Goal: Information Seeking & Learning: Understand process/instructions

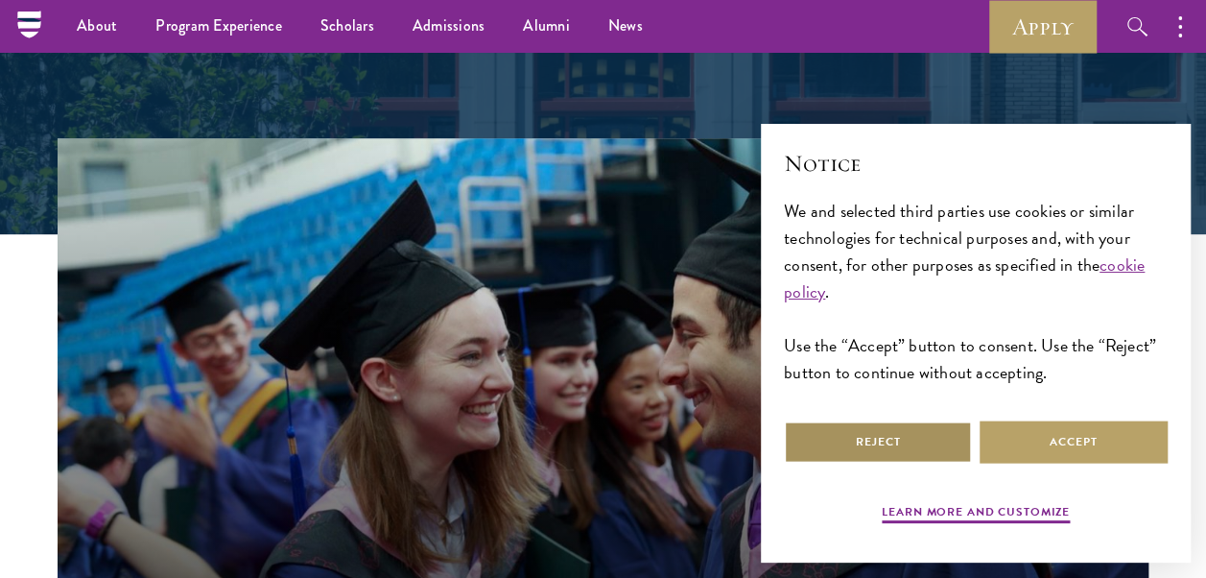
click at [926, 442] on button "Reject" at bounding box center [878, 441] width 188 height 43
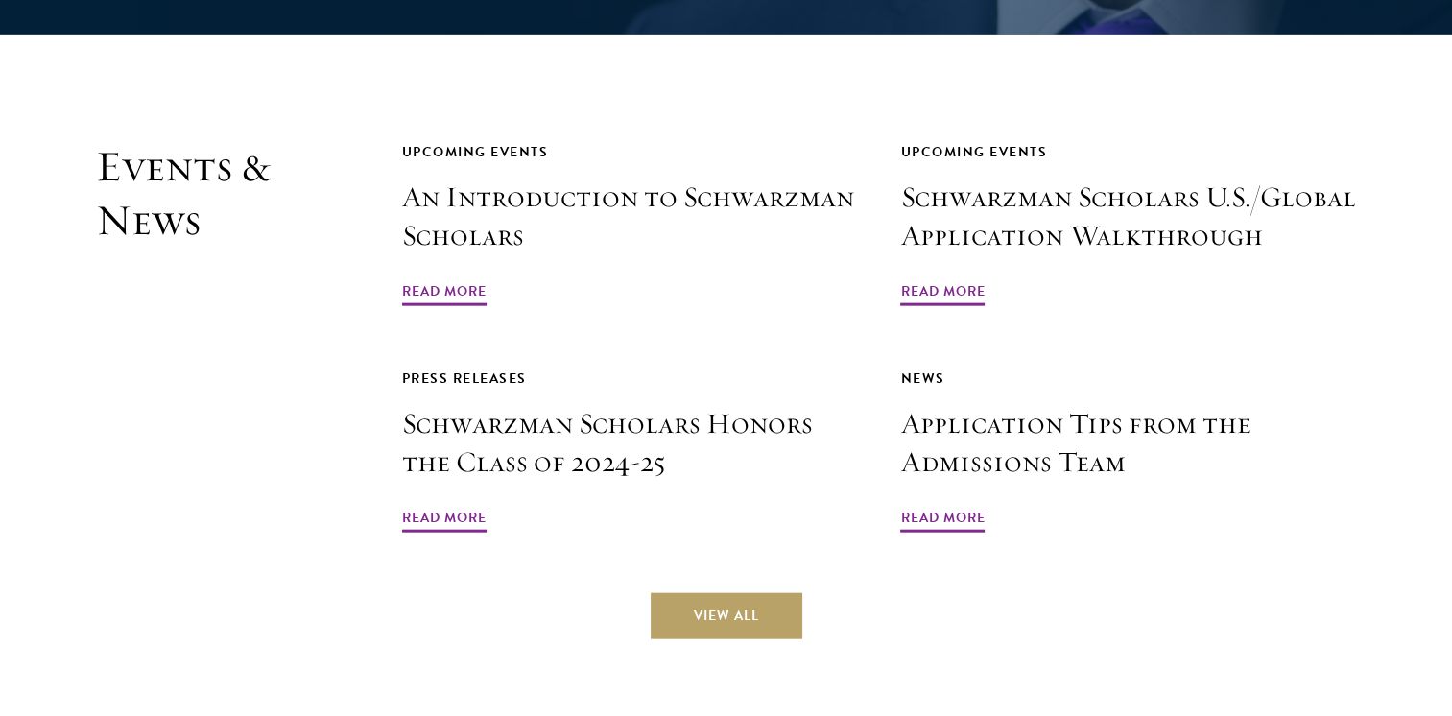
scroll to position [4438, 0]
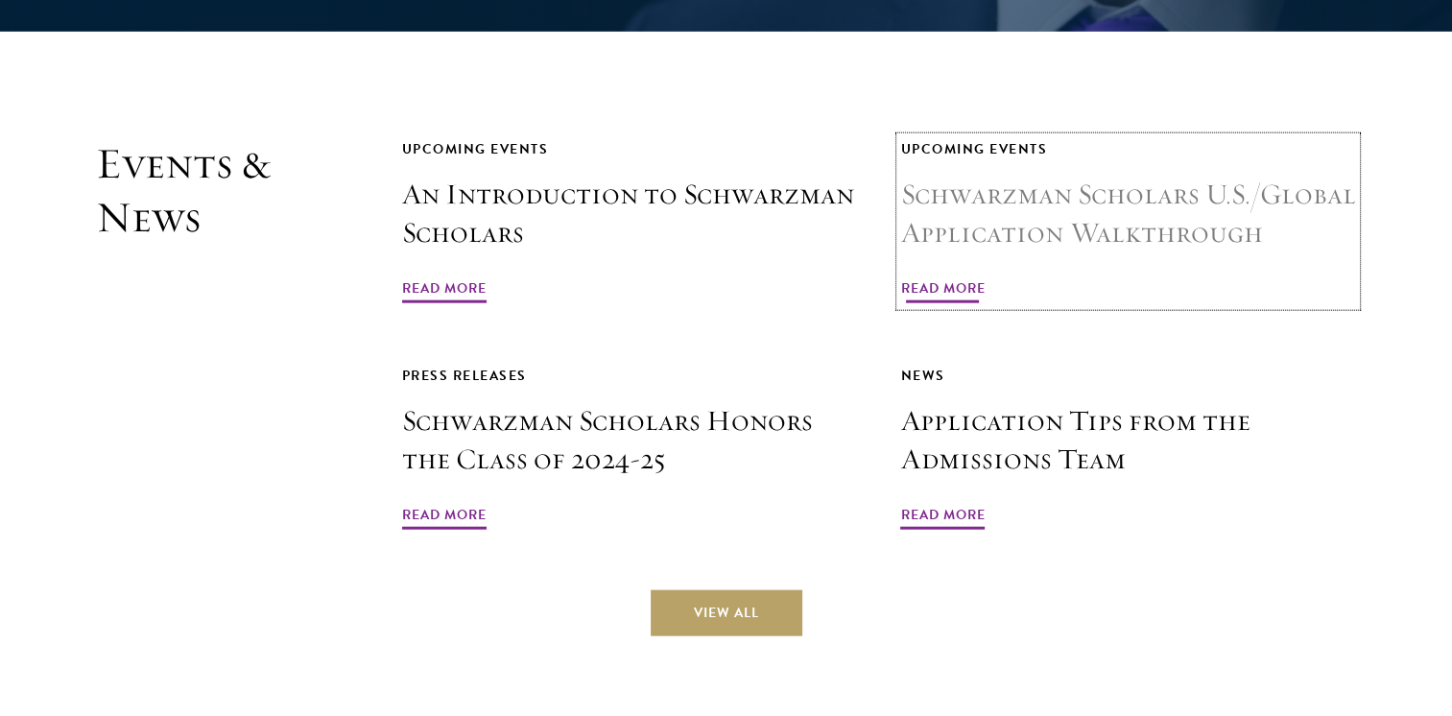
click at [1093, 176] on h3 "Schwarzman Scholars U.S./Global Application Walkthrough" at bounding box center [1128, 214] width 456 height 77
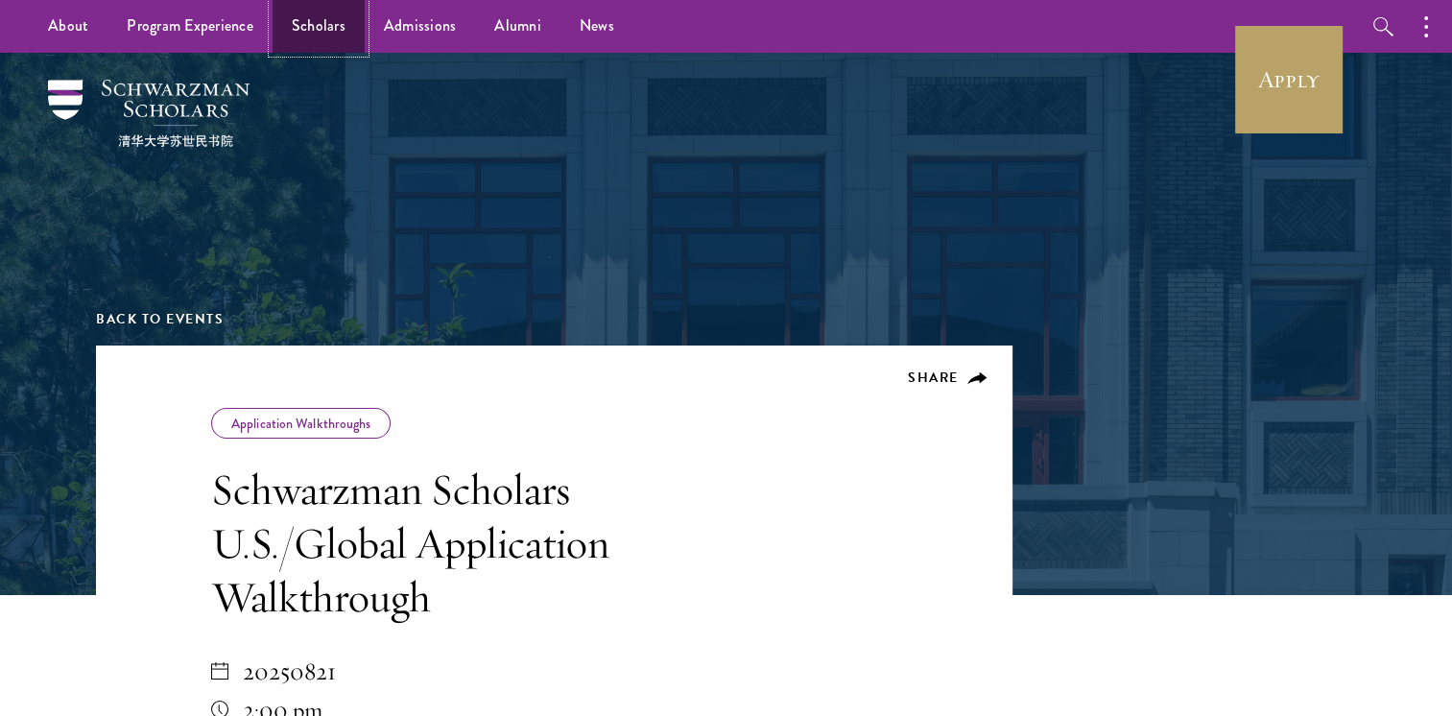
click at [293, 28] on link "Scholars" at bounding box center [319, 26] width 92 height 53
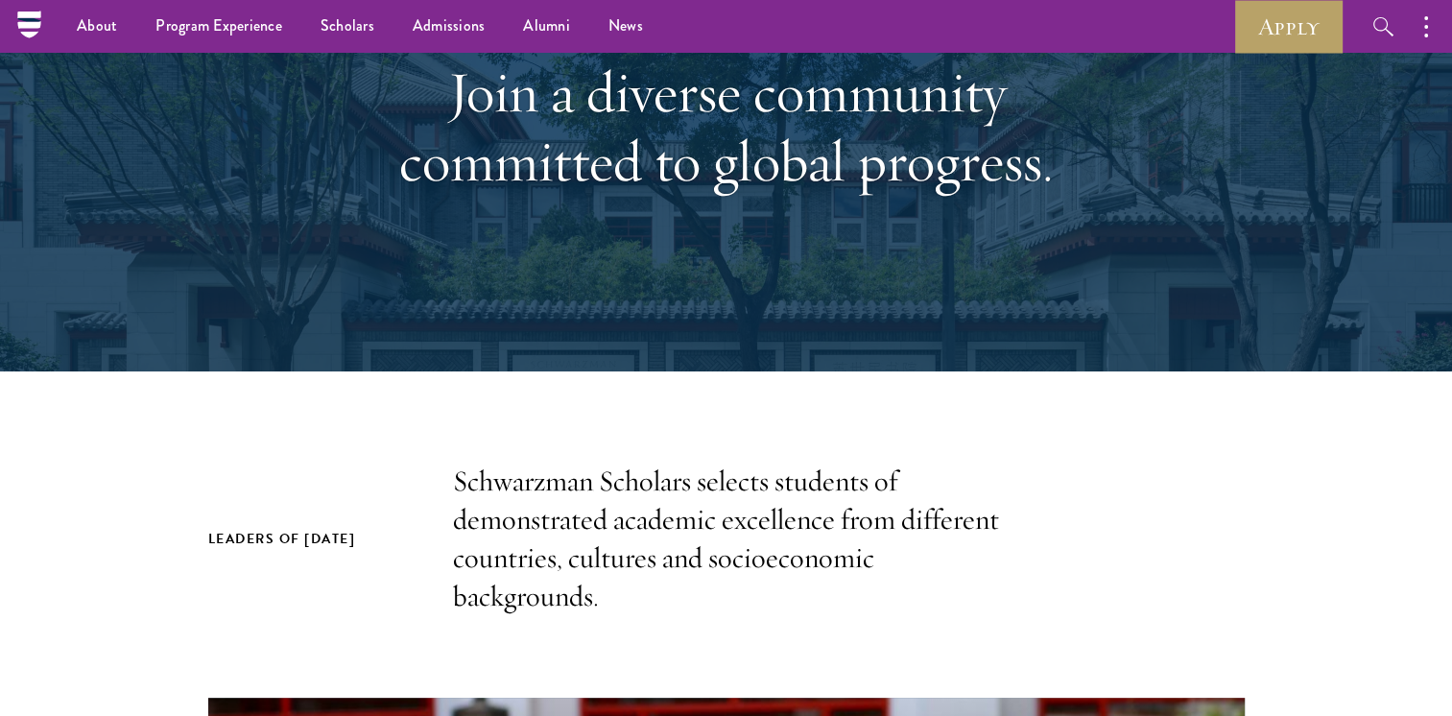
scroll to position [215, 0]
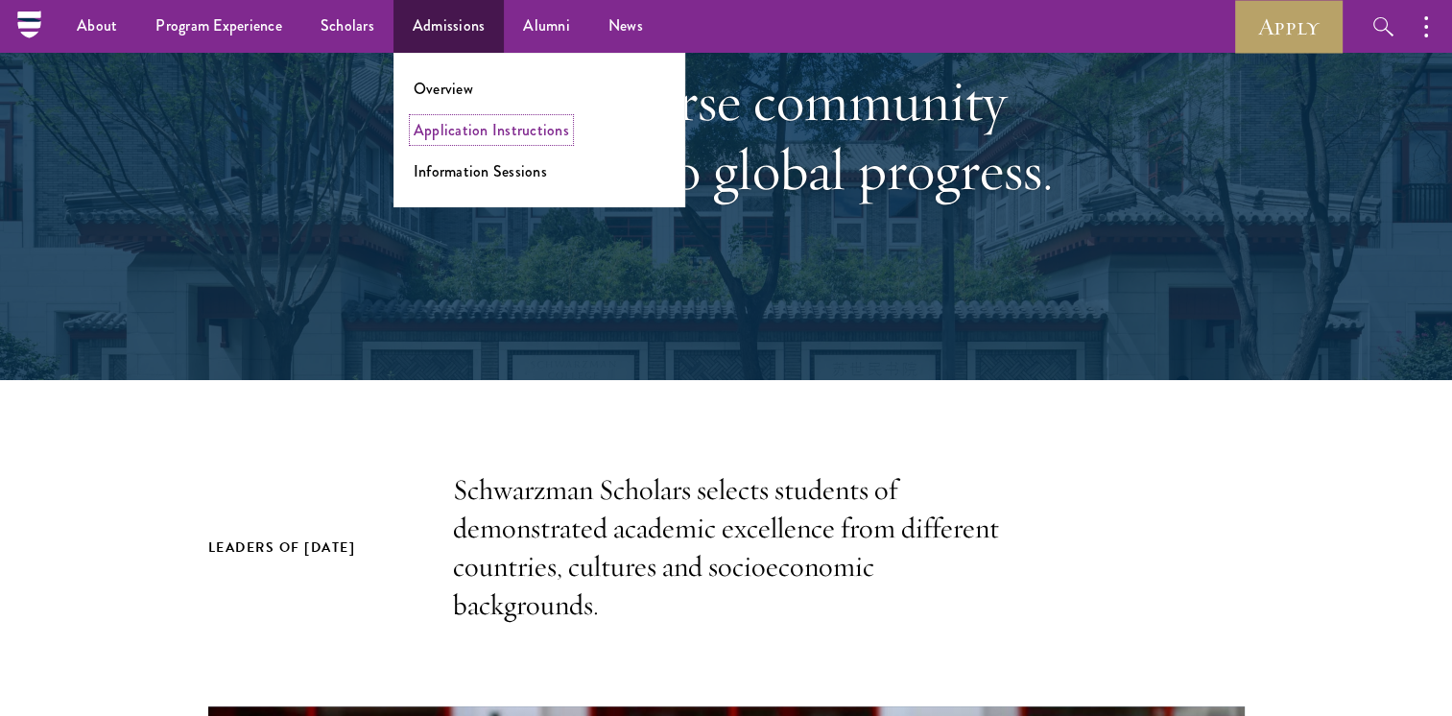
click at [484, 132] on link "Application Instructions" at bounding box center [491, 130] width 155 height 22
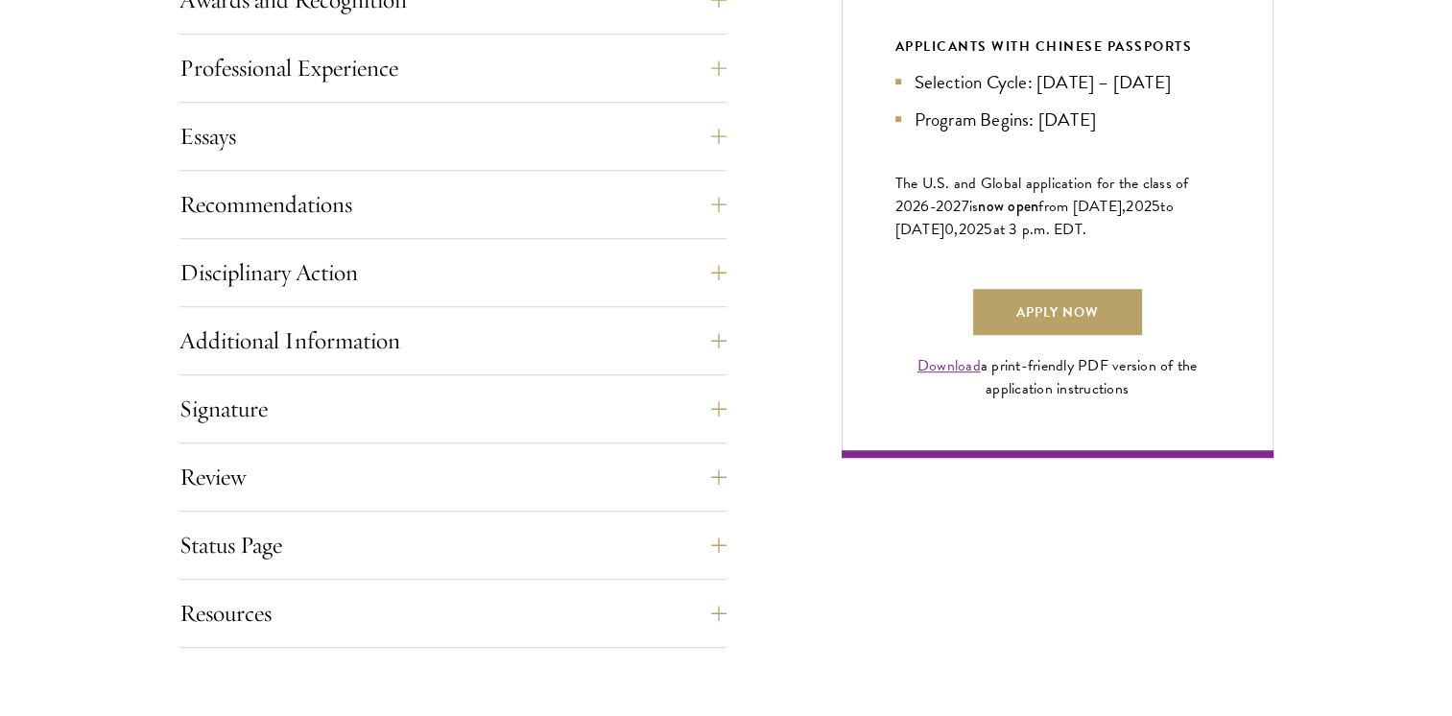
scroll to position [1271, 0]
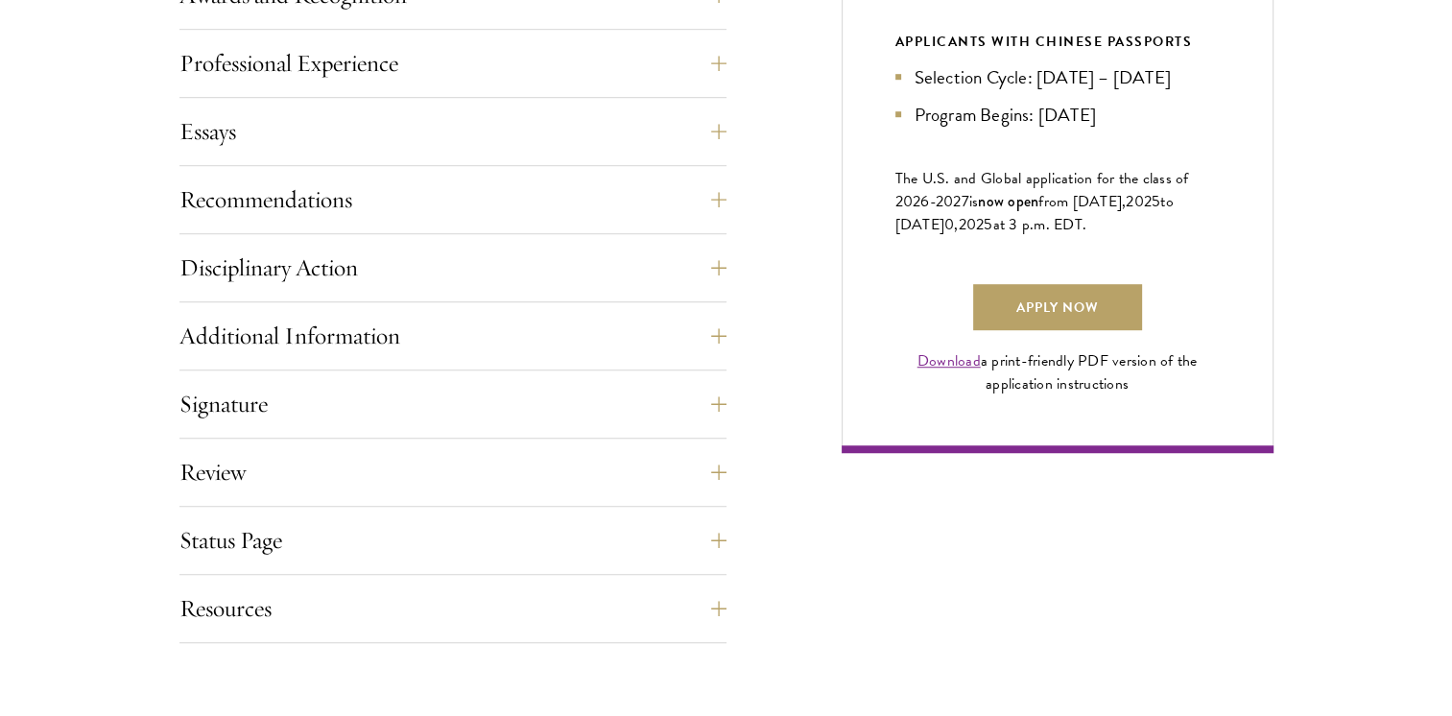
click at [985, 236] on span "202" at bounding box center [972, 224] width 26 height 23
drag, startPoint x: 899, startPoint y: 248, endPoint x: 1129, endPoint y: 258, distance: 229.6
click at [1129, 236] on p "The U.S. and Global application for the class of 202 6 -202 7 is now open from …" at bounding box center [1057, 201] width 324 height 69
drag, startPoint x: 1129, startPoint y: 258, endPoint x: 1025, endPoint y: 267, distance: 104.0
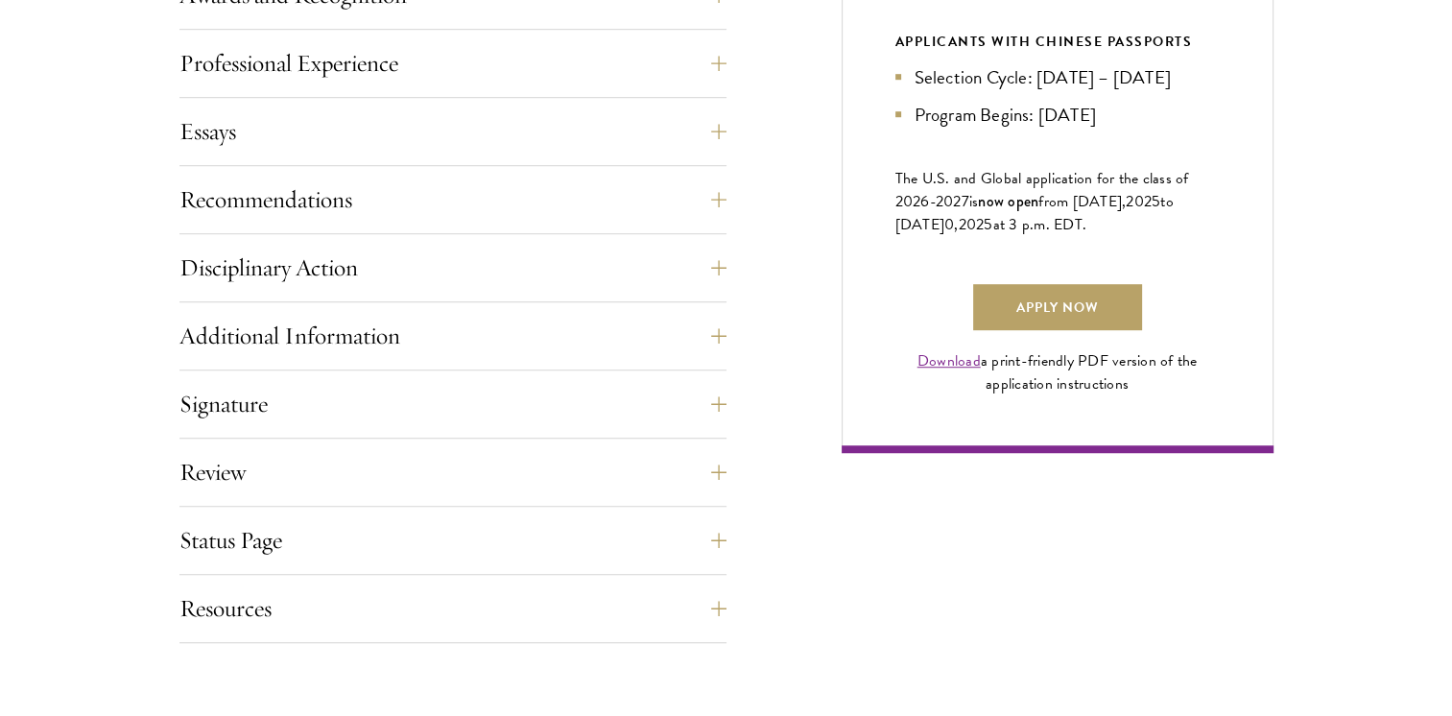
drag, startPoint x: 1119, startPoint y: 250, endPoint x: 887, endPoint y: 247, distance: 232.3
copy span "September 1 0 , 202 5 at 3 p.m. EDT."
click at [1052, 330] on link "Apply Now" at bounding box center [1057, 307] width 169 height 46
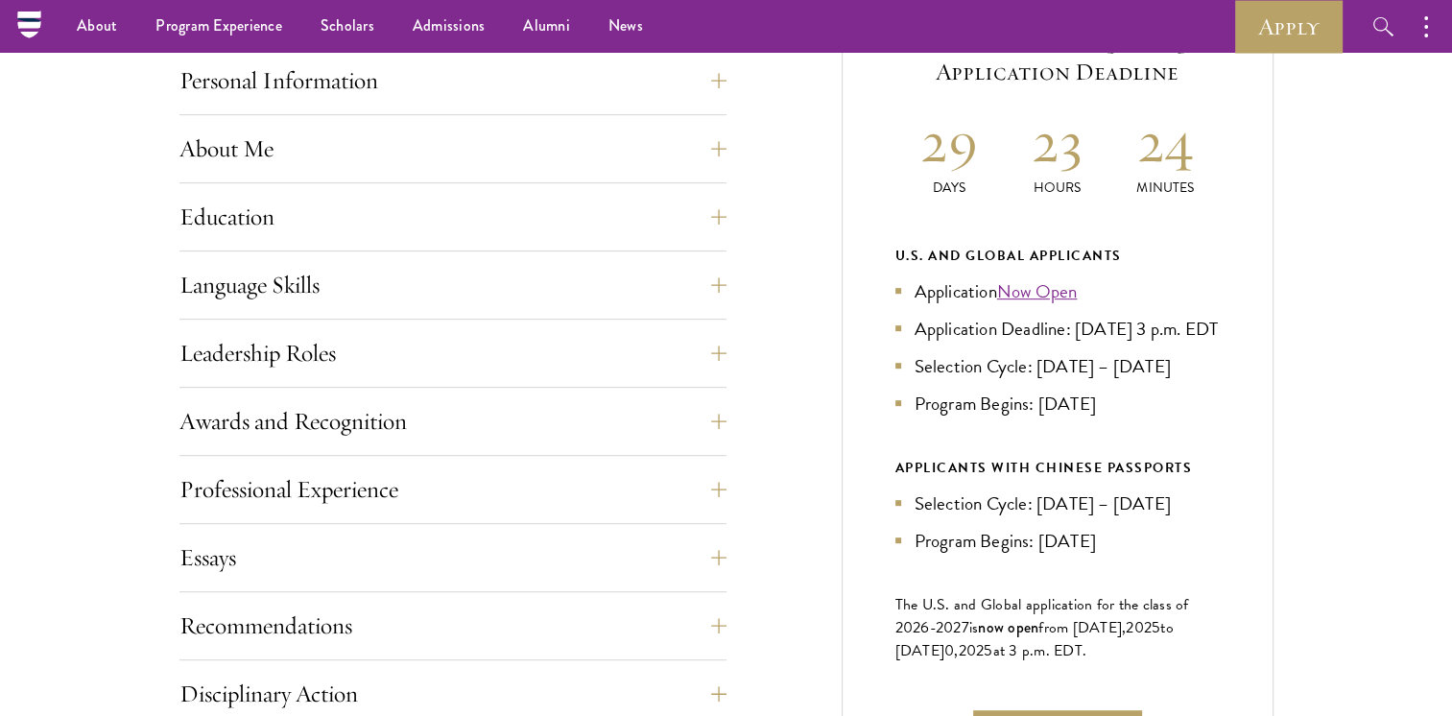
scroll to position [840, 0]
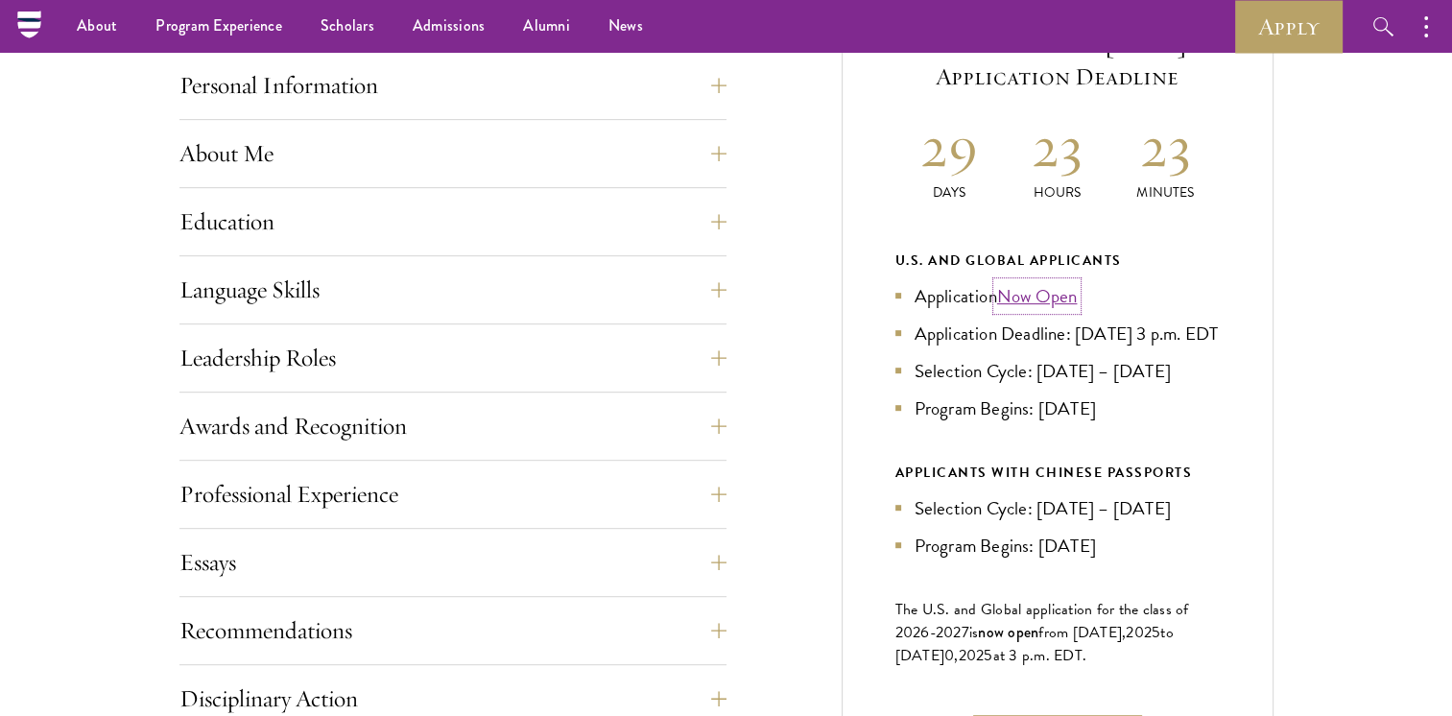
click at [1030, 298] on link "Now Open" at bounding box center [1037, 296] width 81 height 28
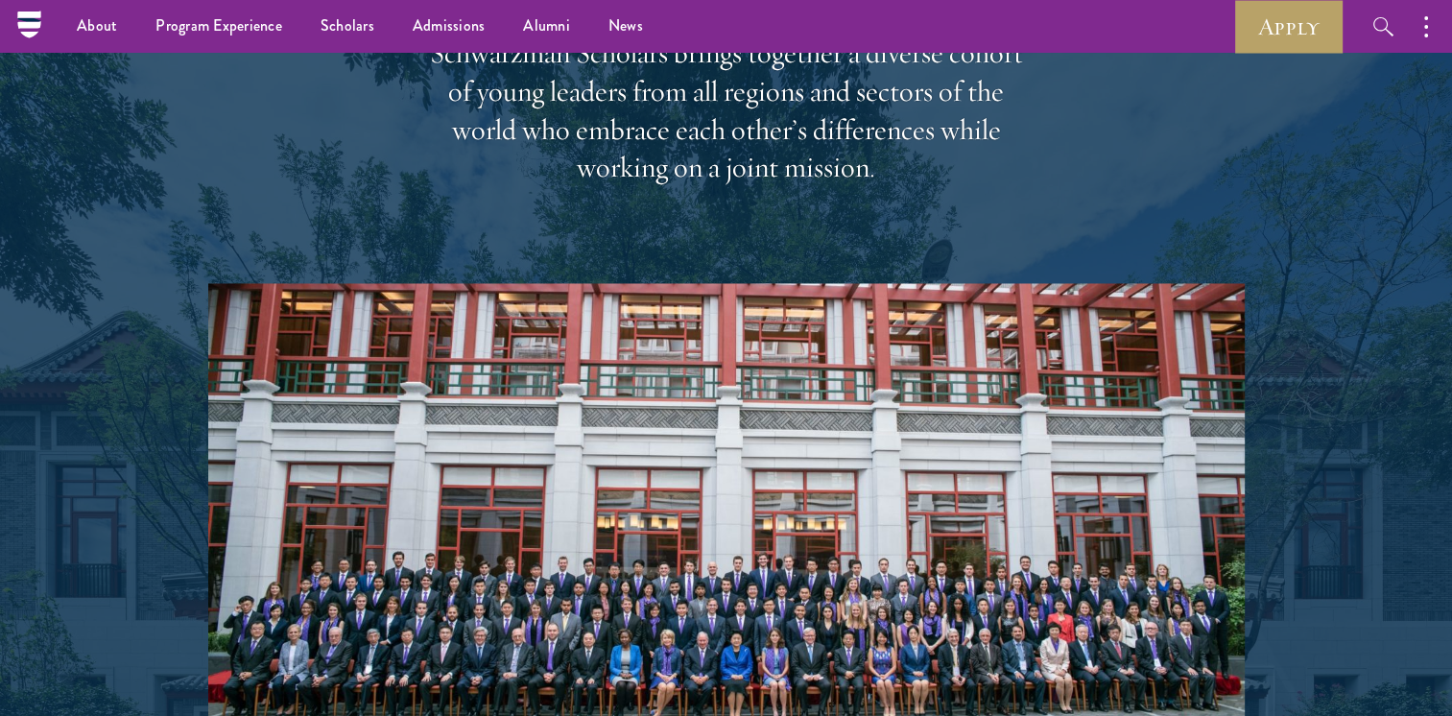
scroll to position [2902, 0]
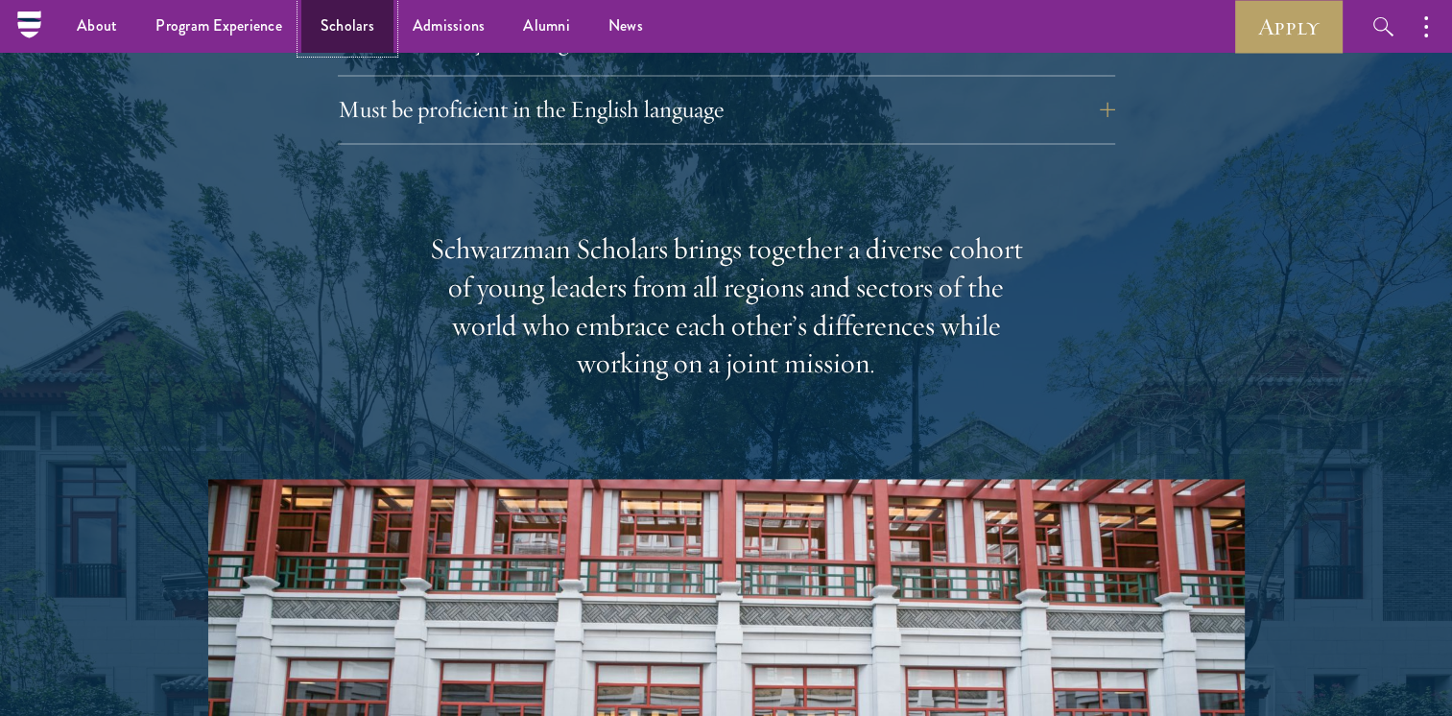
click at [366, 25] on link "Scholars" at bounding box center [347, 26] width 92 height 53
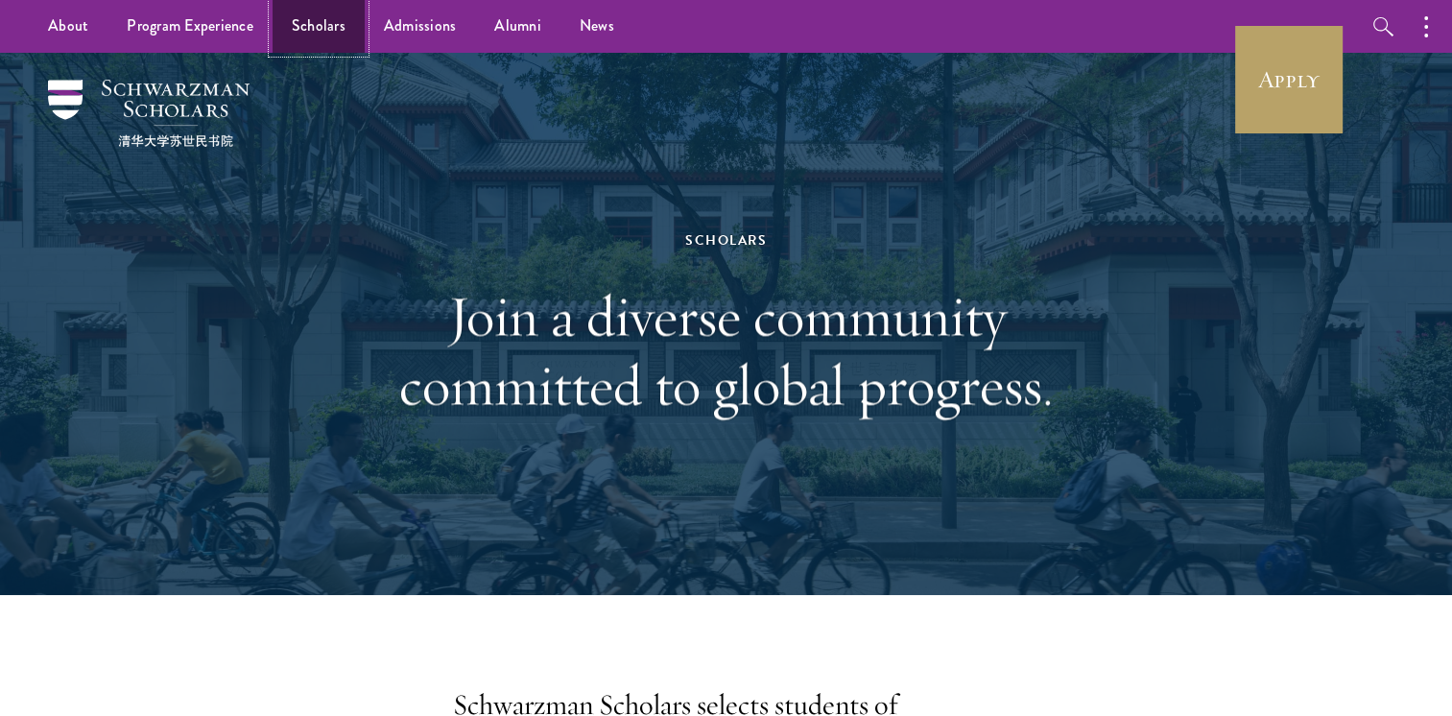
click at [329, 25] on link "Scholars" at bounding box center [319, 26] width 92 height 53
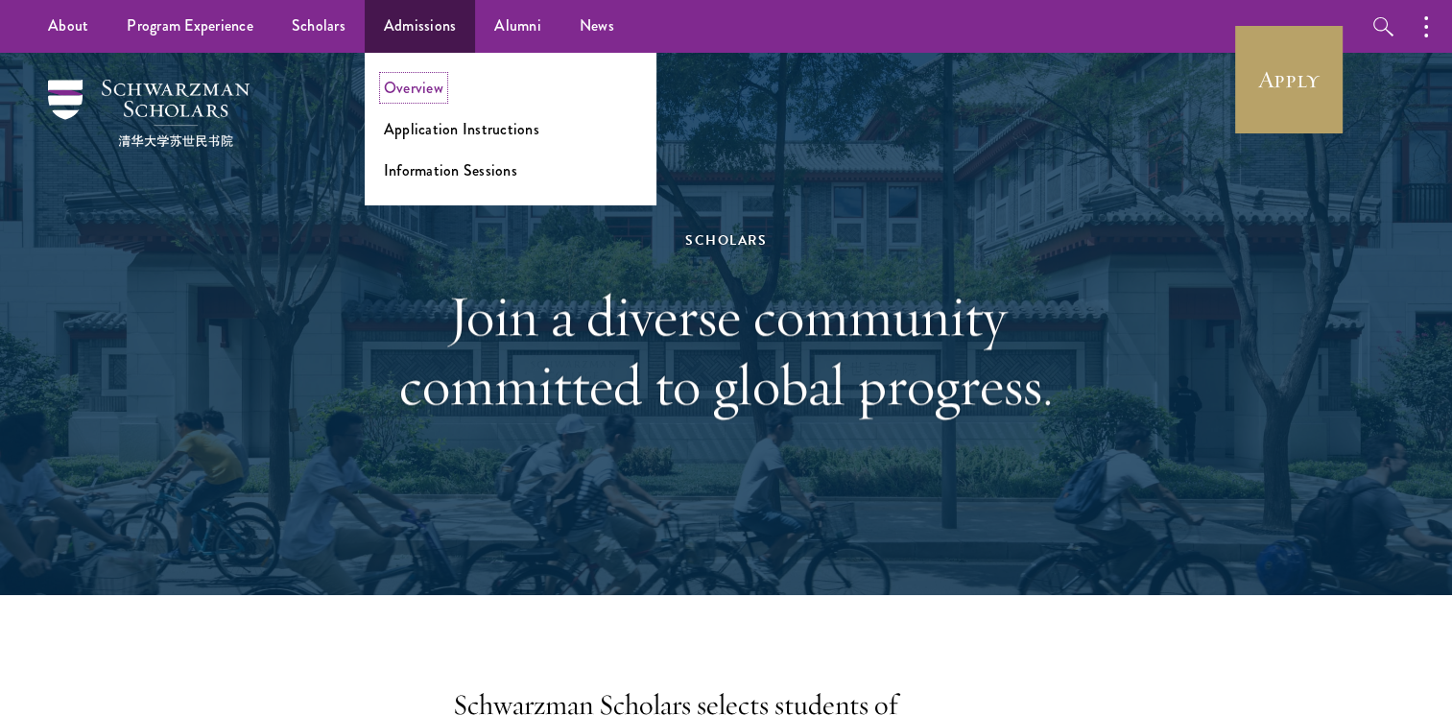
click at [426, 90] on link "Overview" at bounding box center [414, 88] width 60 height 22
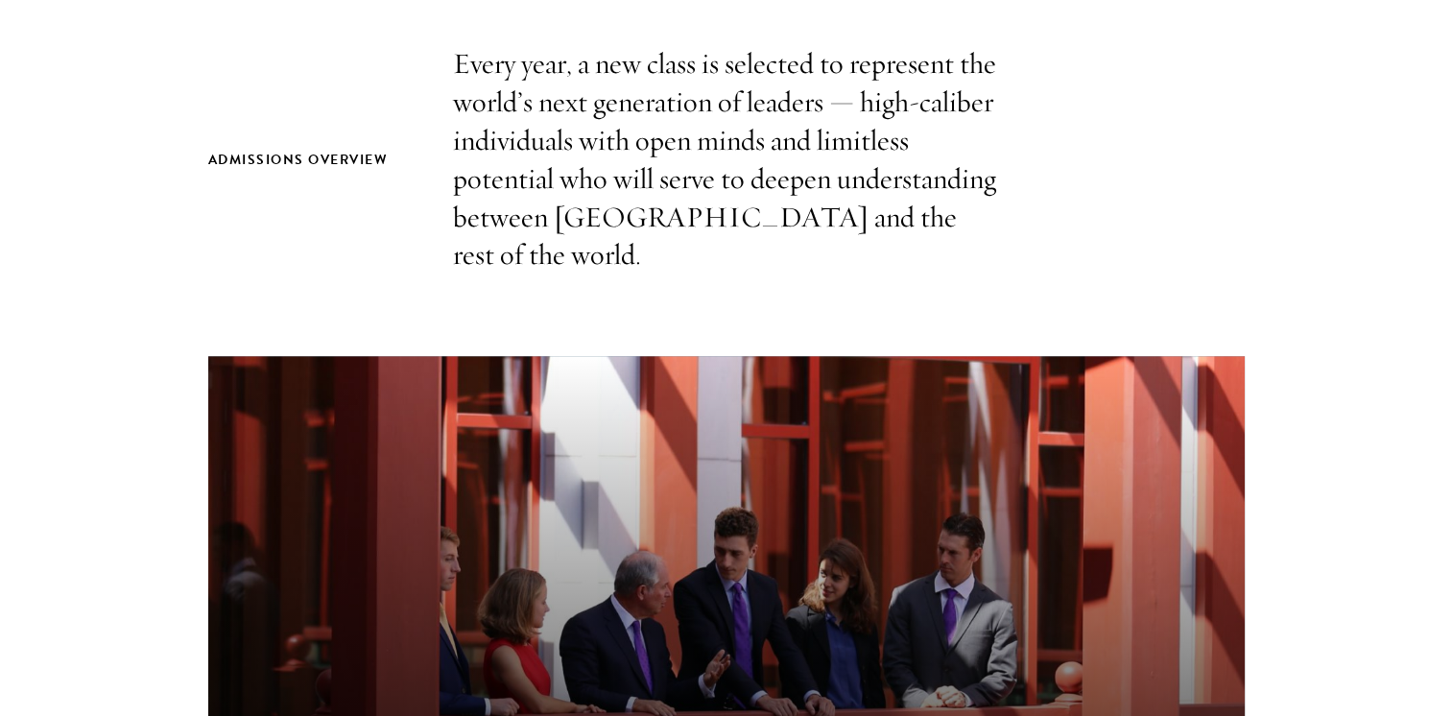
scroll to position [119, 0]
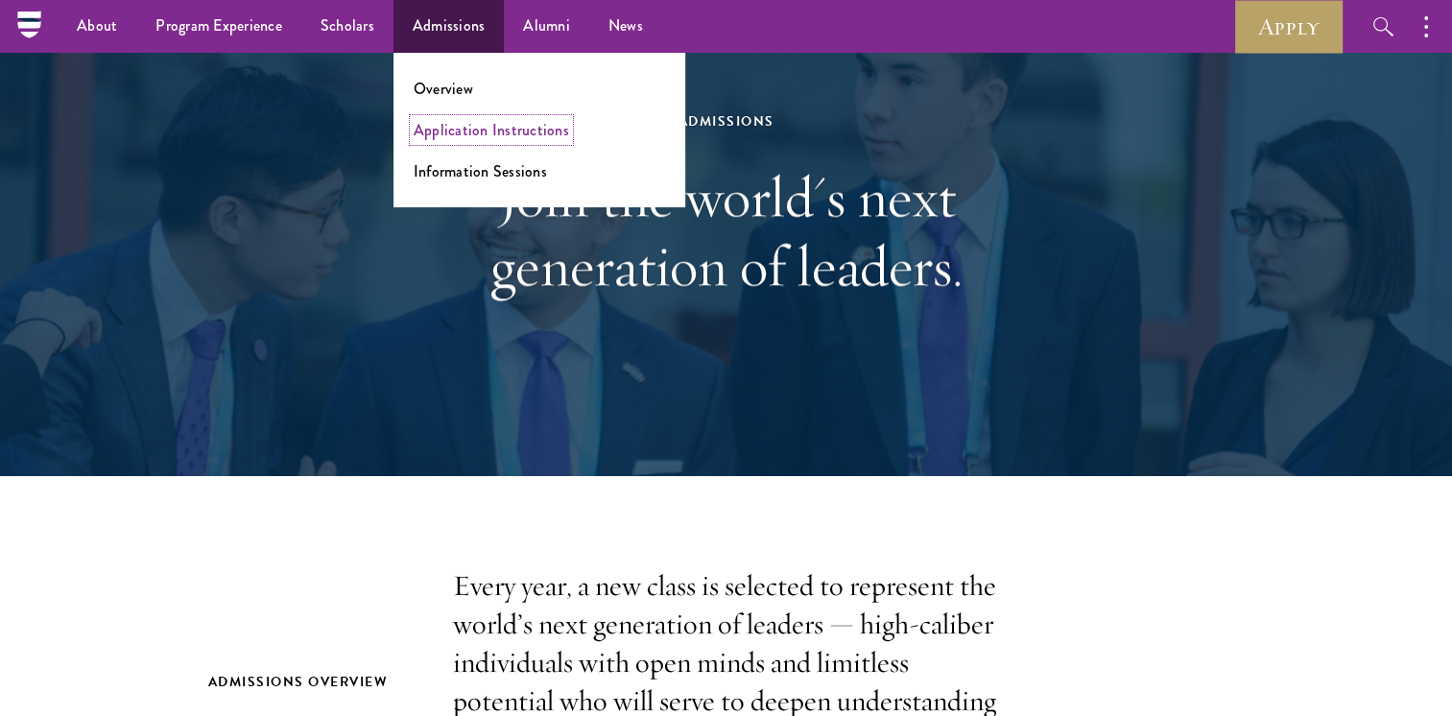
click at [429, 134] on link "Application Instructions" at bounding box center [491, 130] width 155 height 22
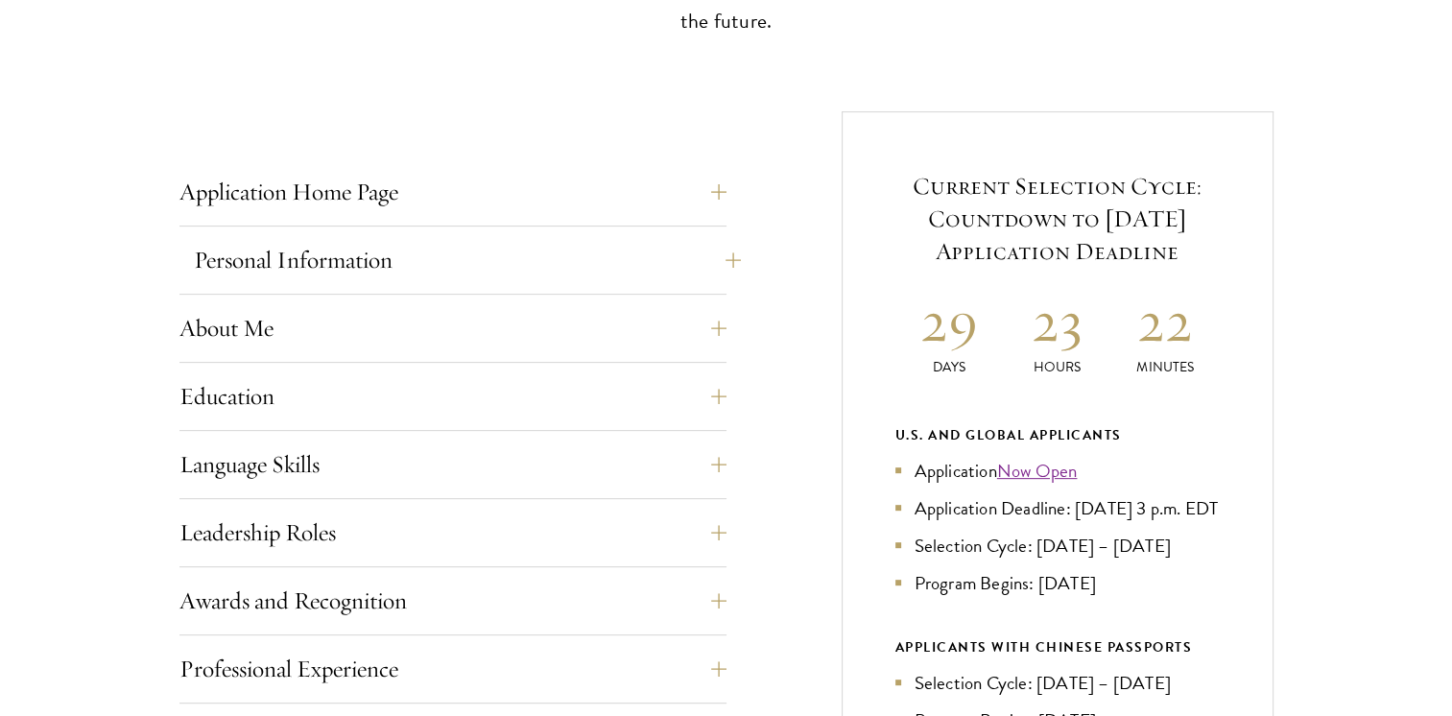
scroll to position [695, 0]
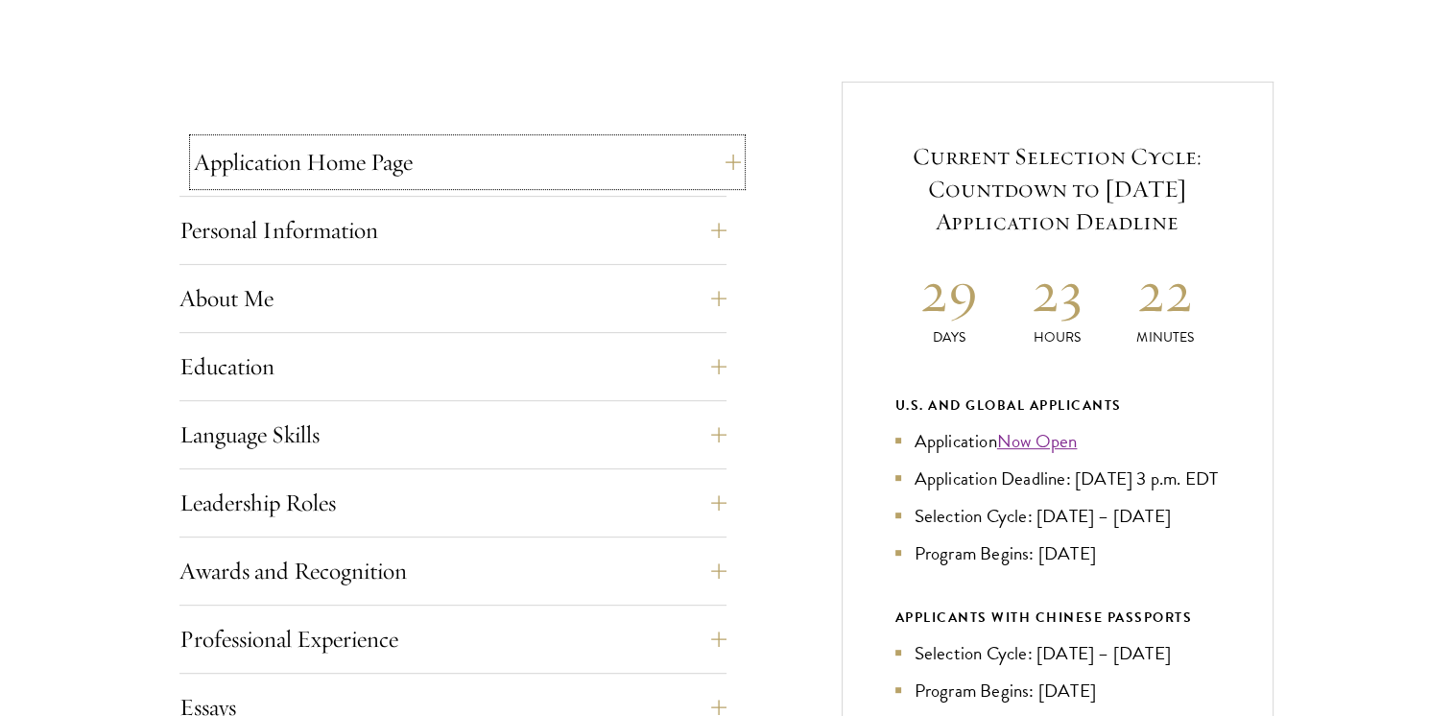
click at [718, 160] on button "Application Home Page" at bounding box center [467, 162] width 547 height 46
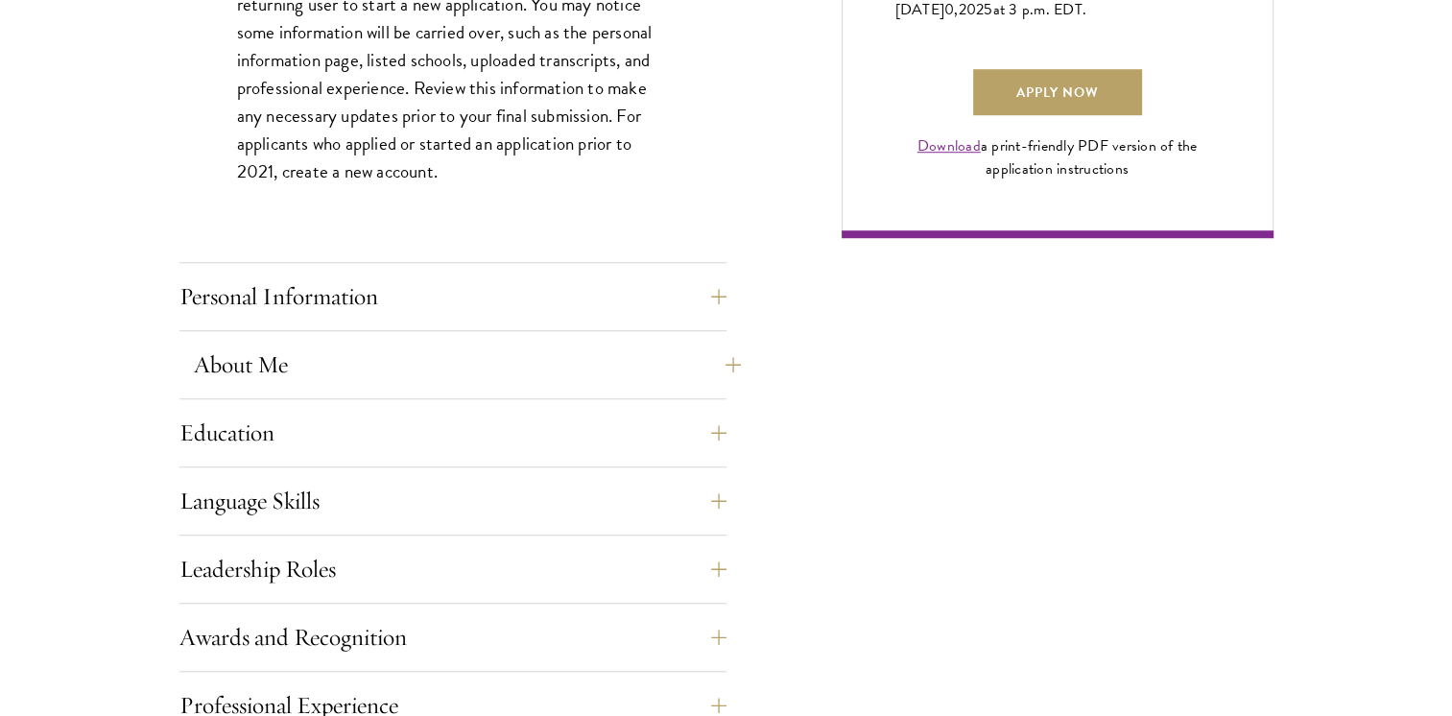
scroll to position [1512, 0]
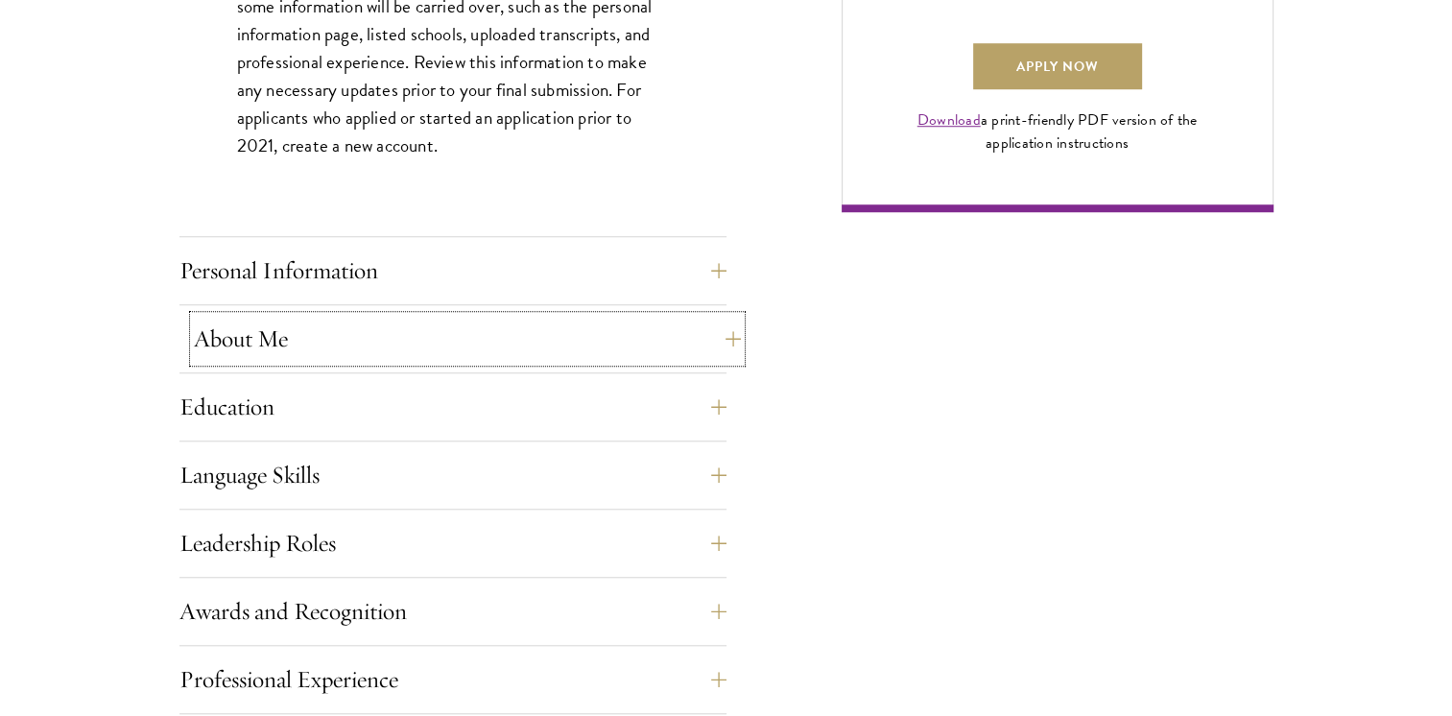
click at [549, 324] on button "About Me" at bounding box center [467, 339] width 547 height 46
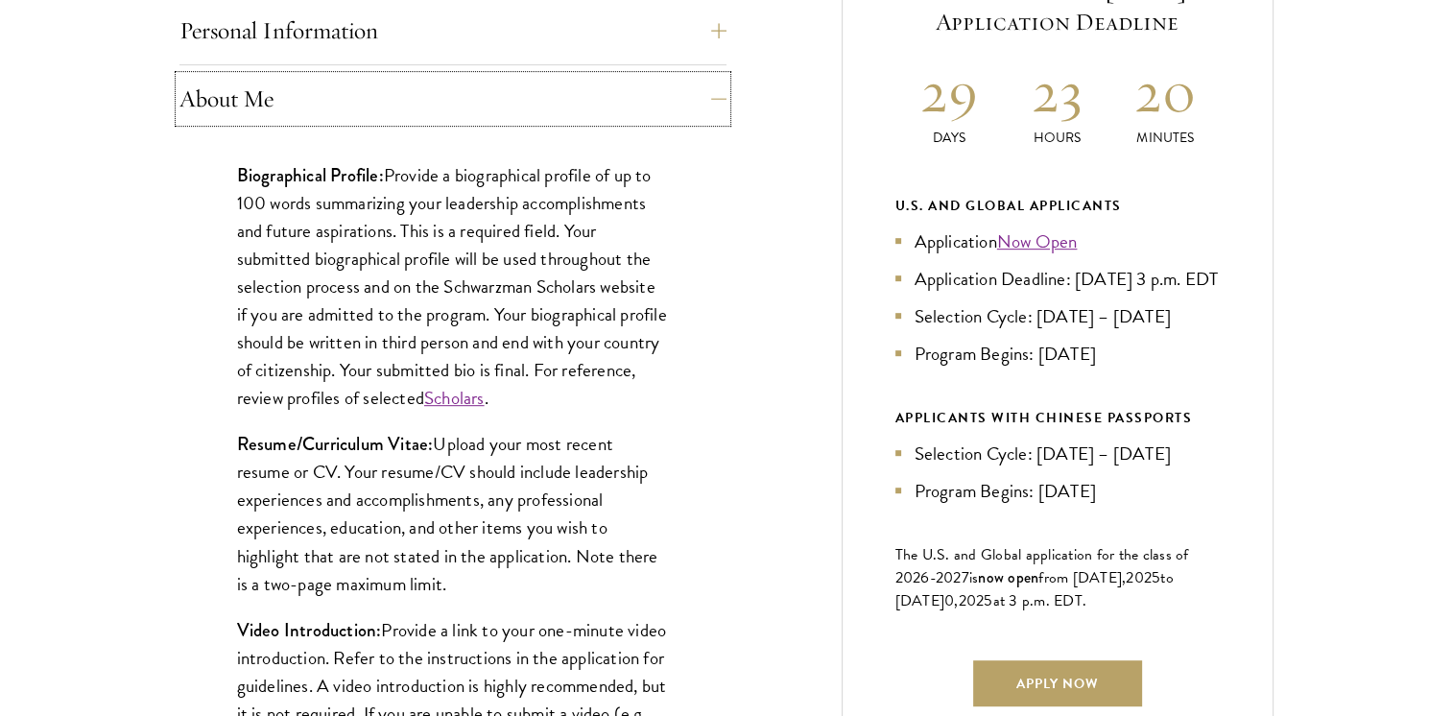
scroll to position [912, 0]
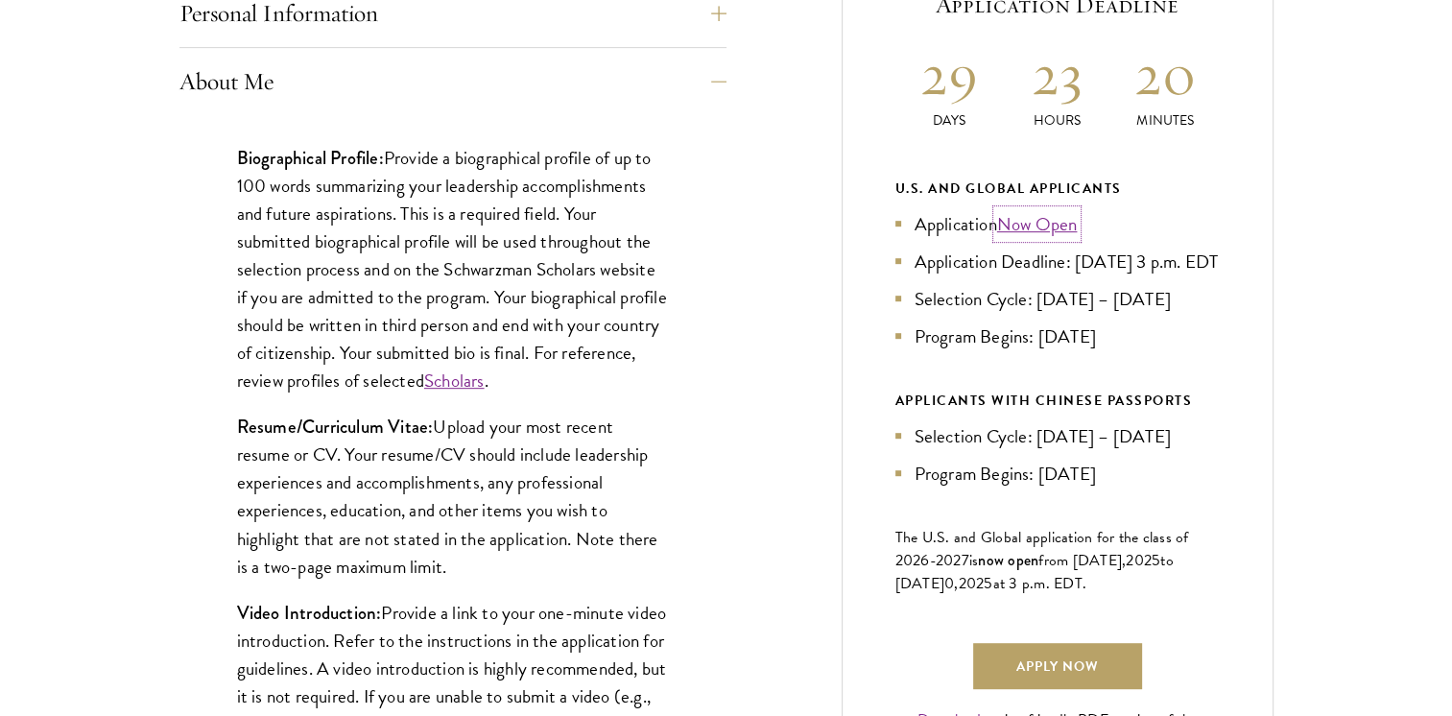
click at [1046, 229] on link "Now Open" at bounding box center [1037, 224] width 81 height 28
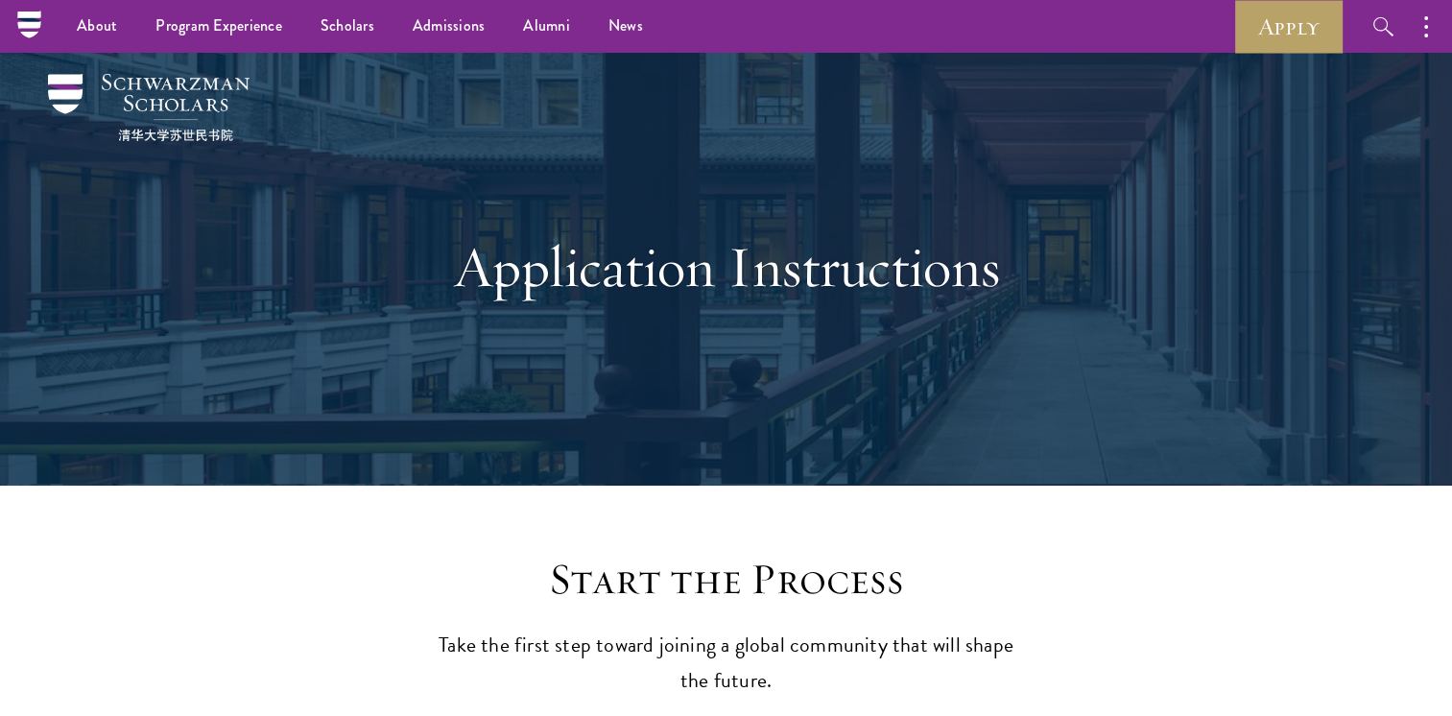
scroll to position [0, 0]
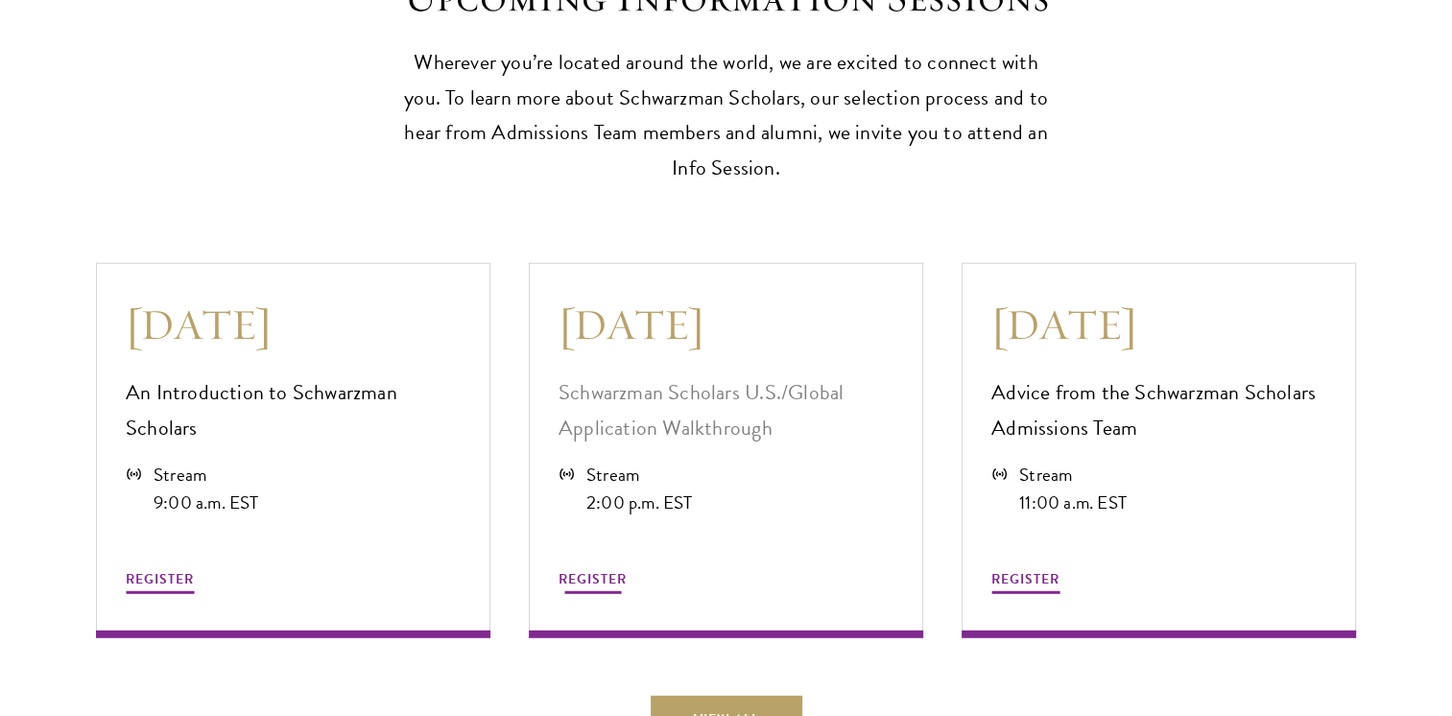
scroll to position [5135, 0]
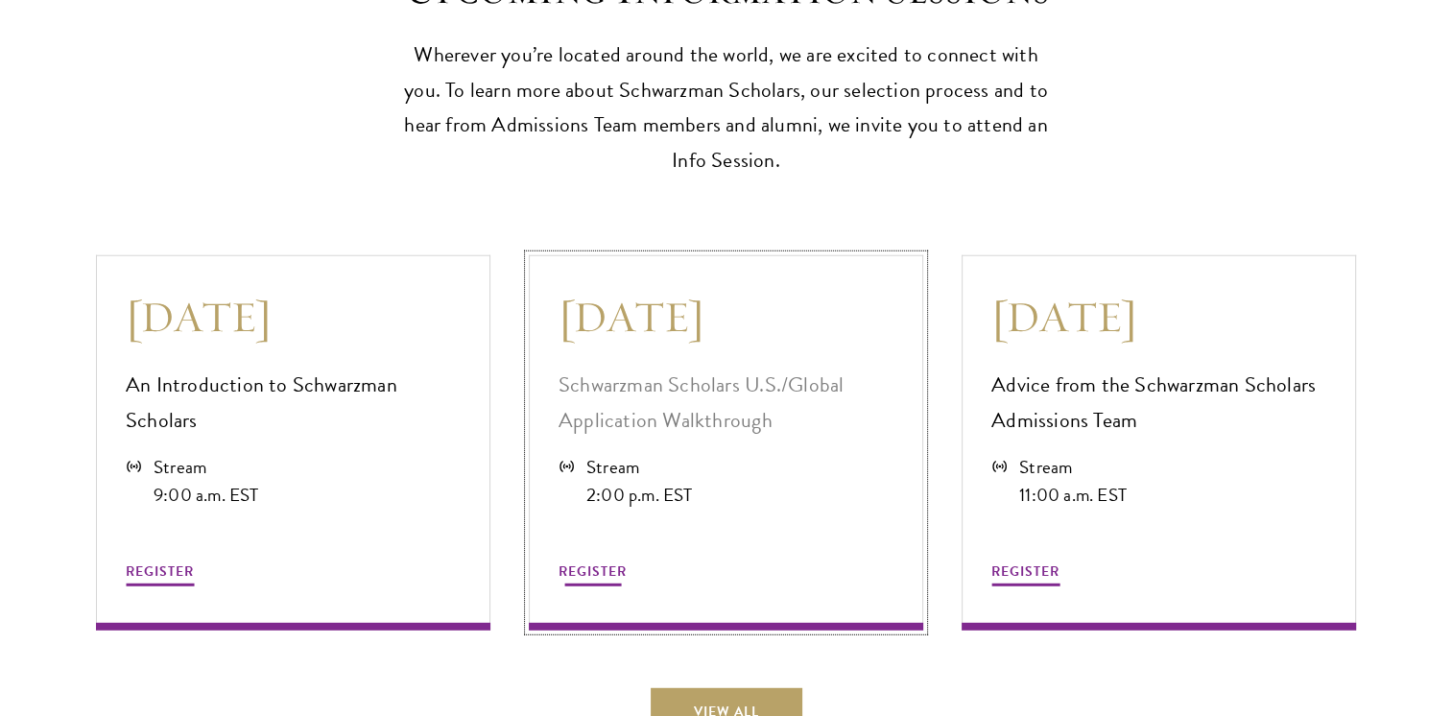
click at [656, 297] on h3 "[DATE]" at bounding box center [726, 317] width 335 height 54
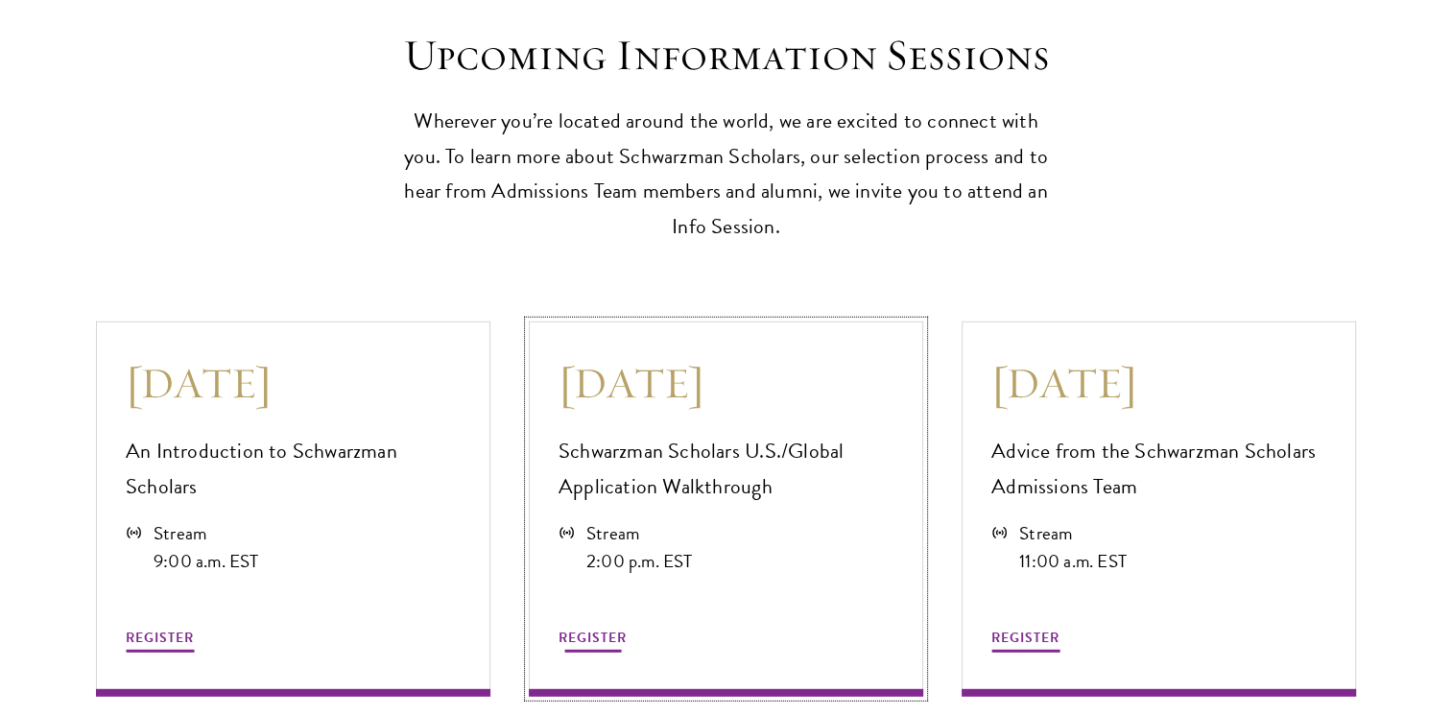
scroll to position [5110, 0]
